Goal: Information Seeking & Learning: Find specific page/section

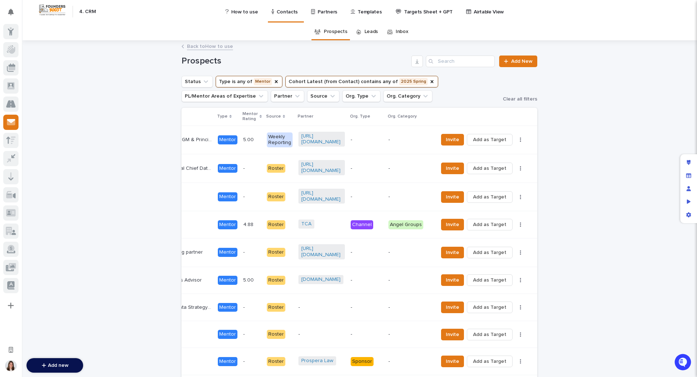
click at [594, 14] on div "How to use Contacts Partners Templates Targets Sheet + GPT Airtable View" at bounding box center [389, 11] width 579 height 23
click at [588, 37] on div "Prospects Leads Inbox" at bounding box center [359, 31] width 675 height 17
click at [239, 9] on p "How to use" at bounding box center [244, 7] width 27 height 15
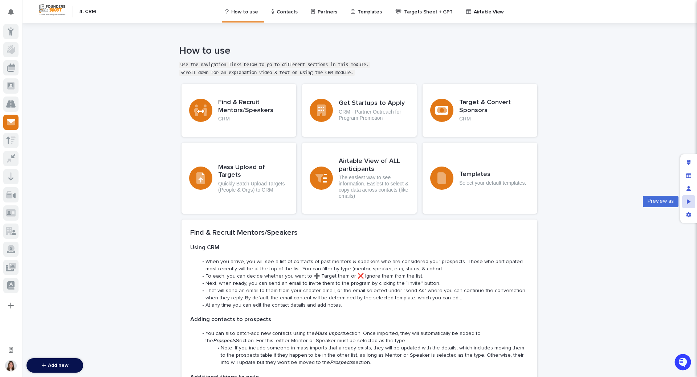
click at [688, 202] on icon "Preview as" at bounding box center [689, 201] width 4 height 4
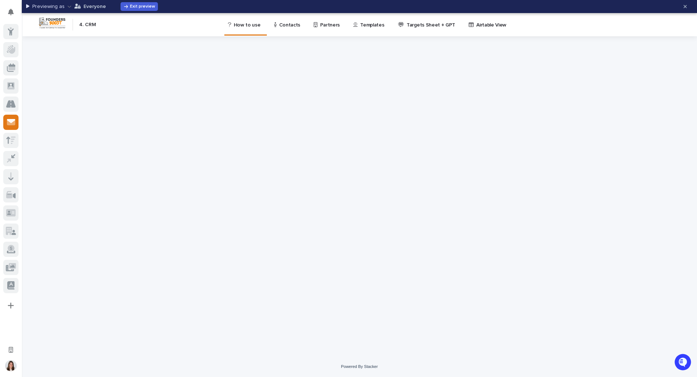
click at [68, 7] on icon "button" at bounding box center [70, 6] width 4 height 5
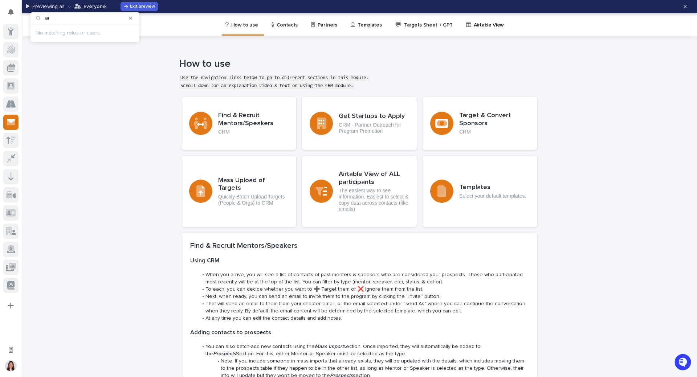
type input "a"
type input "[PERSON_NAME]"
click at [129, 16] on div at bounding box center [131, 18] width 12 height 12
drag, startPoint x: 90, startPoint y: 147, endPoint x: 30, endPoint y: 119, distance: 66.4
click at [84, 143] on div "Loading... Saving… Loading... Saving… Loading... Saving… Loading... Saving… Loa…" at bounding box center [359, 362] width 675 height 545
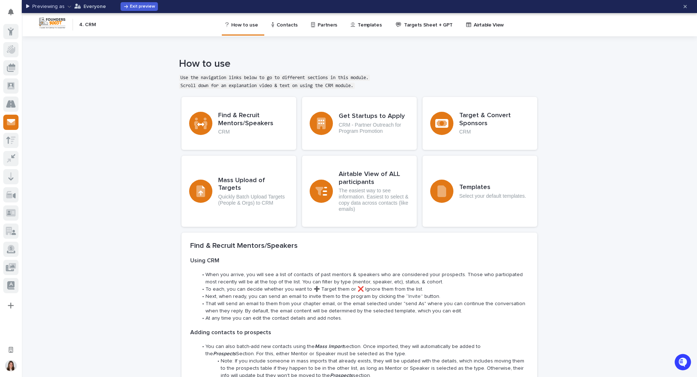
click at [68, 7] on icon "button" at bounding box center [70, 6] width 4 height 5
click at [110, 151] on div "Loading... Saving… Loading... Saving… Loading... Saving… Loading... Saving… Loa…" at bounding box center [359, 362] width 675 height 545
click at [103, 76] on div "How to use Use the navigation links below to go to different sections in this m…" at bounding box center [357, 74] width 670 height 32
click at [140, 6] on span "Exit preview" at bounding box center [142, 6] width 25 height 4
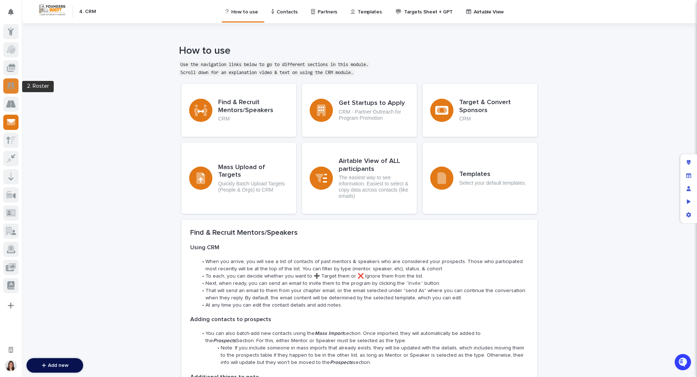
click at [11, 85] on icon at bounding box center [10, 86] width 7 height 8
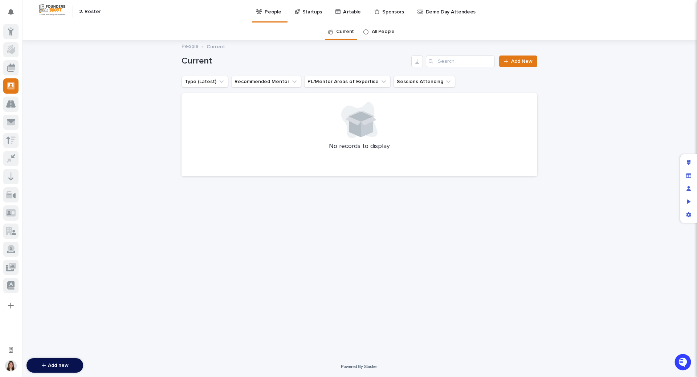
click at [383, 32] on link "All People" at bounding box center [383, 31] width 23 height 17
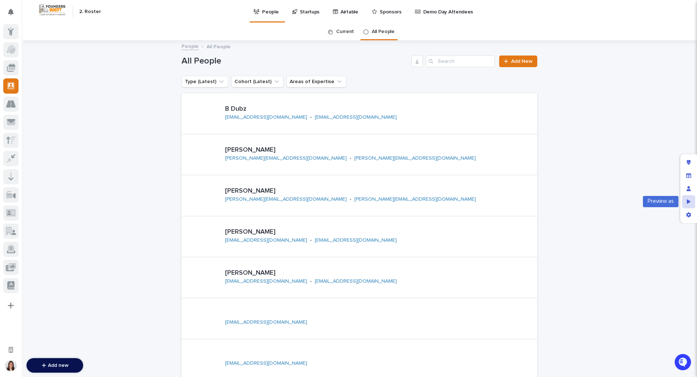
click at [689, 201] on icon "Preview as" at bounding box center [689, 201] width 4 height 4
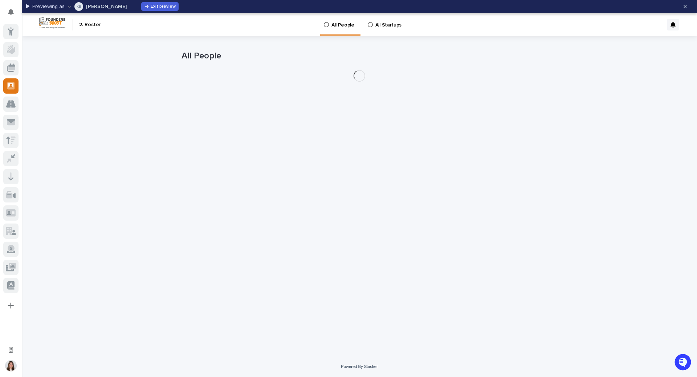
click at [68, 6] on icon "button" at bounding box center [70, 6] width 4 height 5
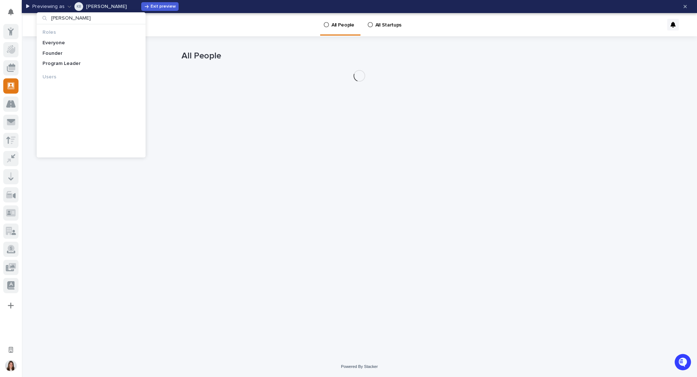
type input "arvind"
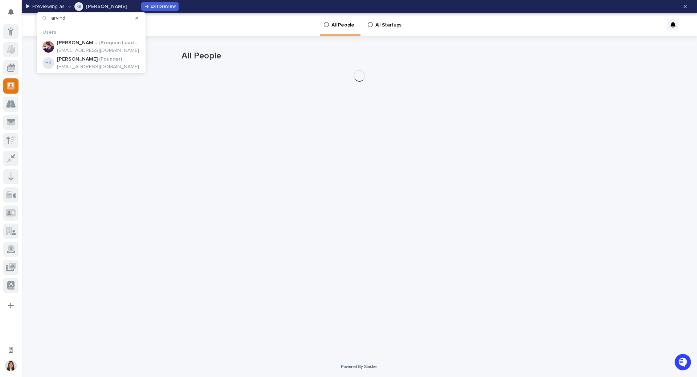
click at [99, 45] on p "( Program Leader )" at bounding box center [119, 43] width 41 height 6
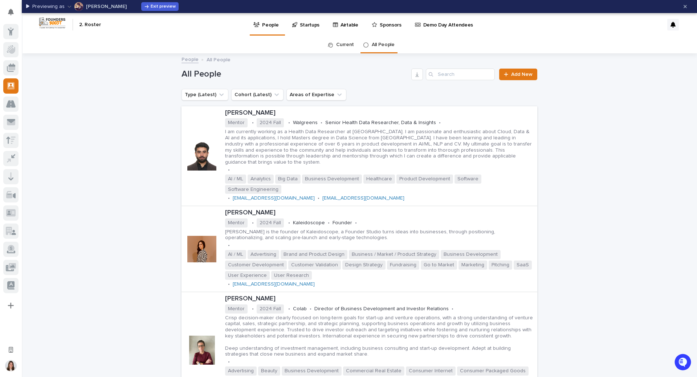
click at [218, 96] on icon "Type (Latest)" at bounding box center [221, 94] width 7 height 7
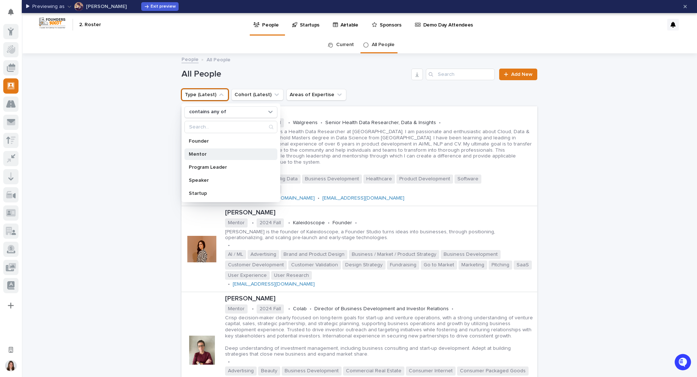
click at [198, 153] on p "Mentor" at bounding box center [227, 154] width 77 height 5
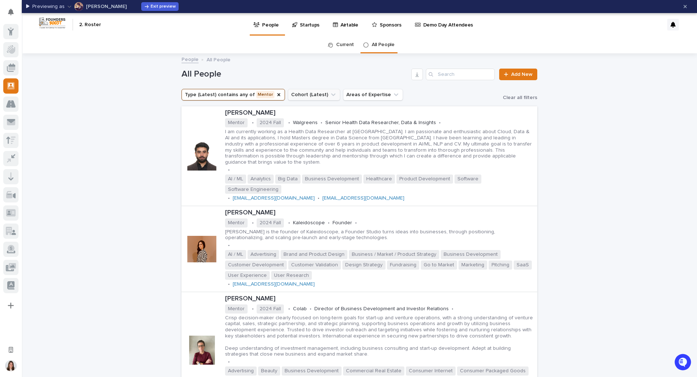
click at [331, 94] on icon "Cohort (Latest)" at bounding box center [333, 94] width 4 height 3
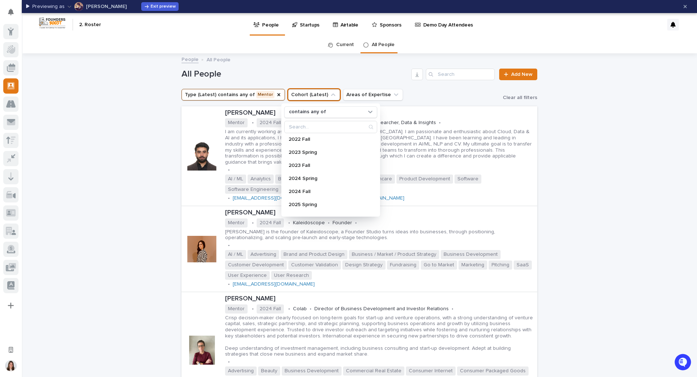
scroll to position [142, 0]
click at [308, 195] on p "2025 Spring" at bounding box center [327, 194] width 77 height 5
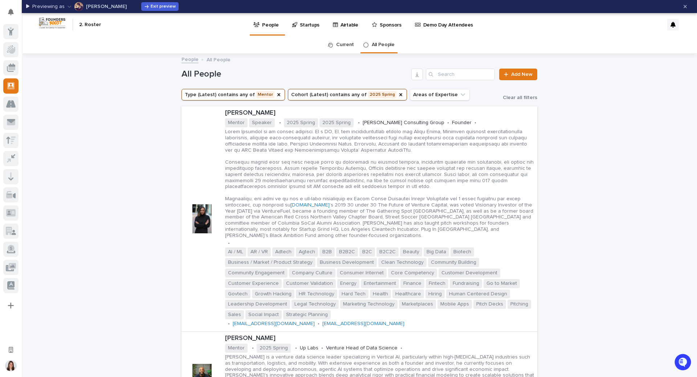
click at [11, 68] on icon at bounding box center [11, 68] width 7 height 4
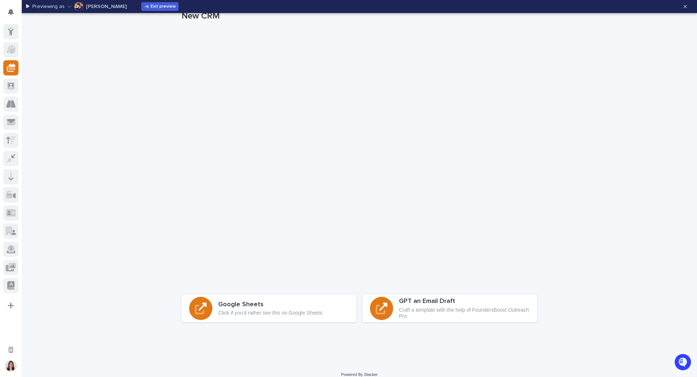
scroll to position [56, 0]
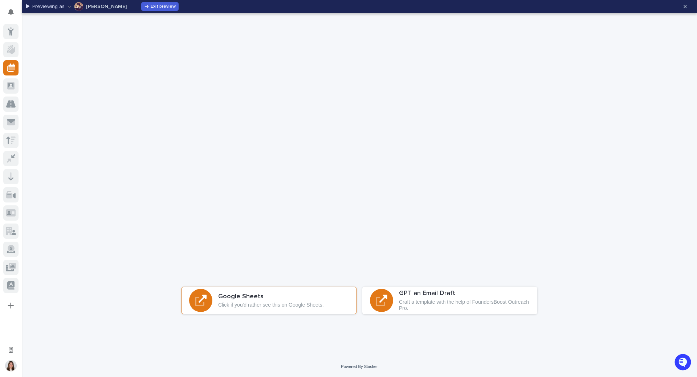
click at [245, 301] on h3 "Google Sheets" at bounding box center [271, 297] width 106 height 8
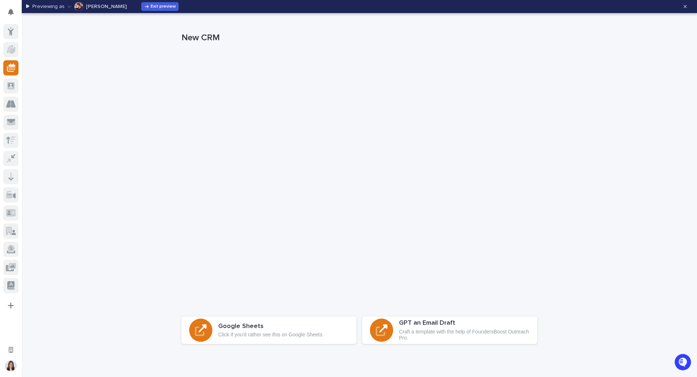
scroll to position [0, 0]
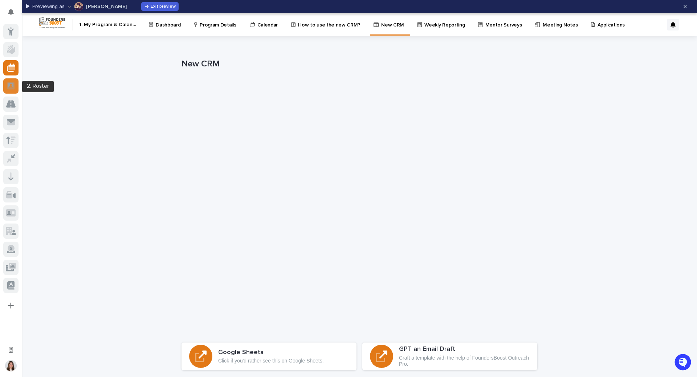
click at [12, 87] on icon at bounding box center [10, 86] width 7 height 8
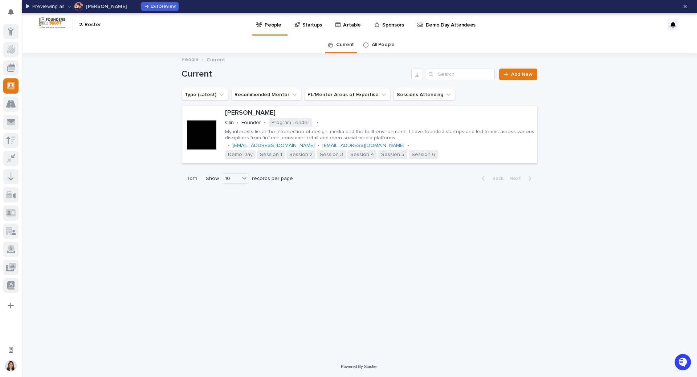
click at [388, 46] on link "All People" at bounding box center [383, 44] width 23 height 17
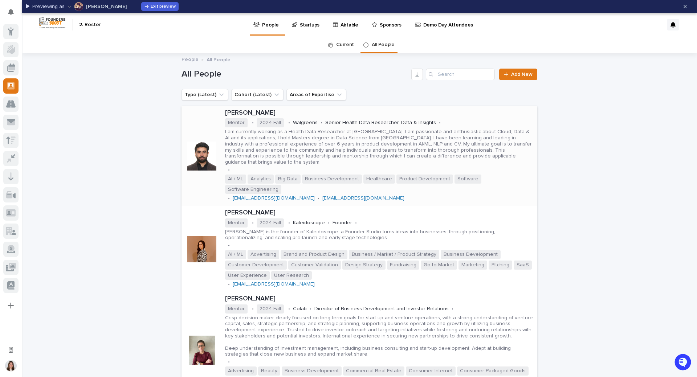
click at [453, 133] on p "I am currently working as a Health Data Researcher at [GEOGRAPHIC_DATA]. I am p…" at bounding box center [379, 147] width 309 height 37
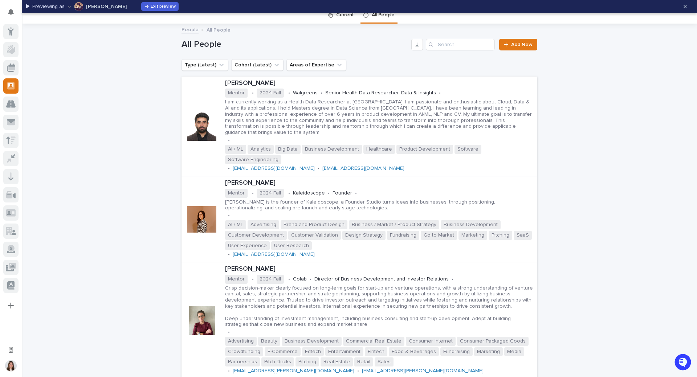
scroll to position [36, 0]
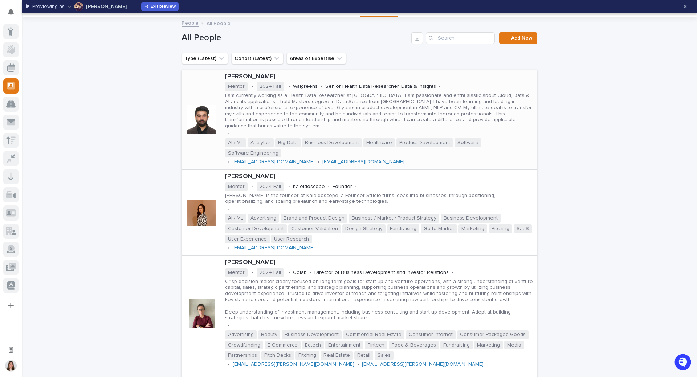
click at [322, 91] on div "I am currently working as a Health Data Researcher at [GEOGRAPHIC_DATA]. I am p…" at bounding box center [379, 110] width 309 height 38
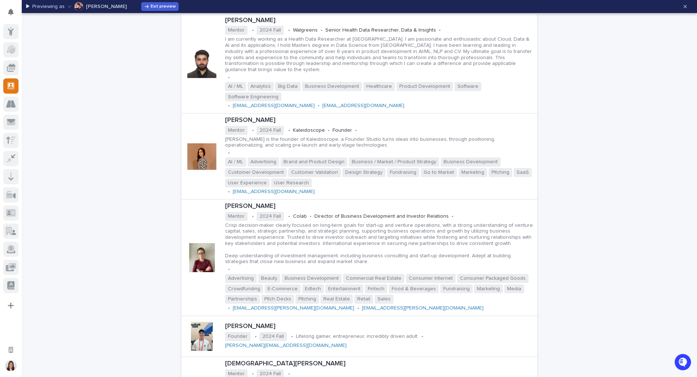
scroll to position [109, 0]
